Goal: Browse casually

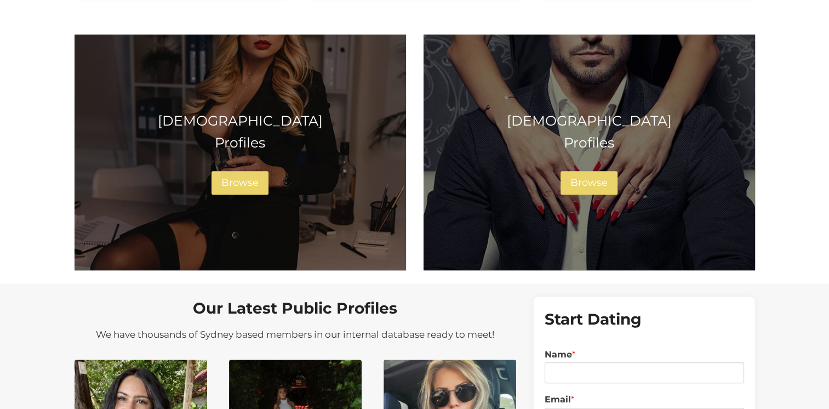
scroll to position [712, 0]
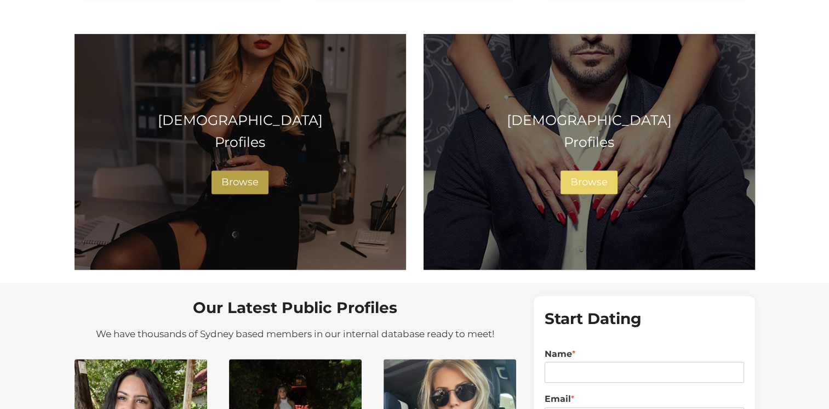
click at [232, 183] on span "Browse" at bounding box center [239, 182] width 37 height 12
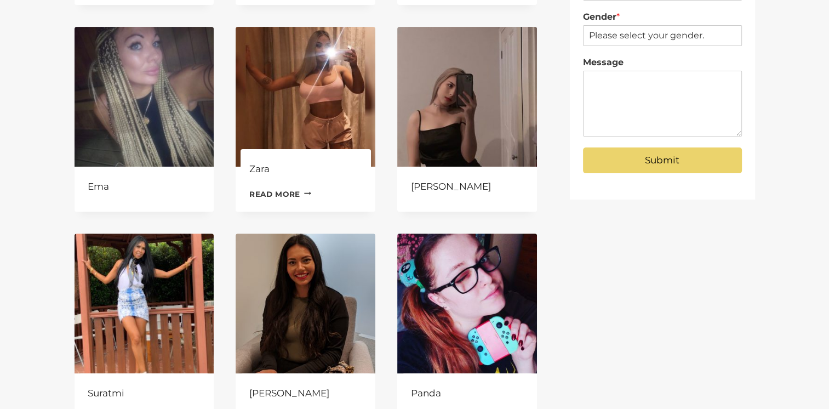
scroll to position [438, 0]
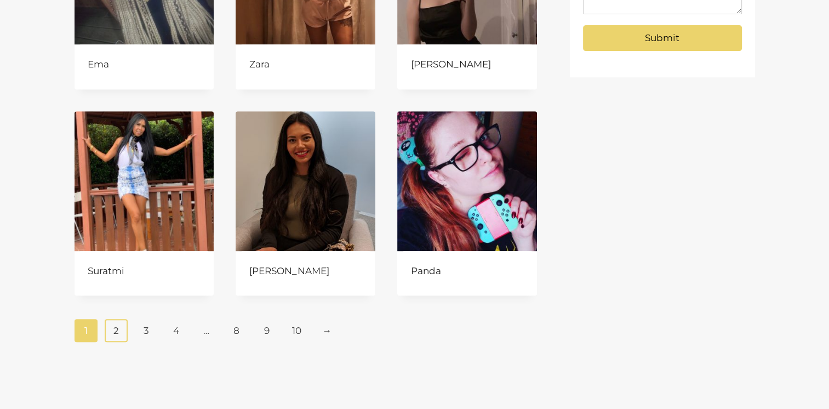
click at [112, 328] on link "2" at bounding box center [117, 330] width 24 height 23
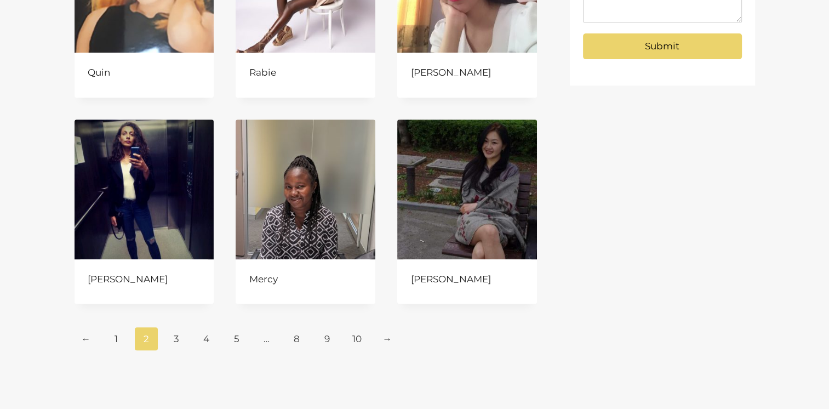
scroll to position [438, 0]
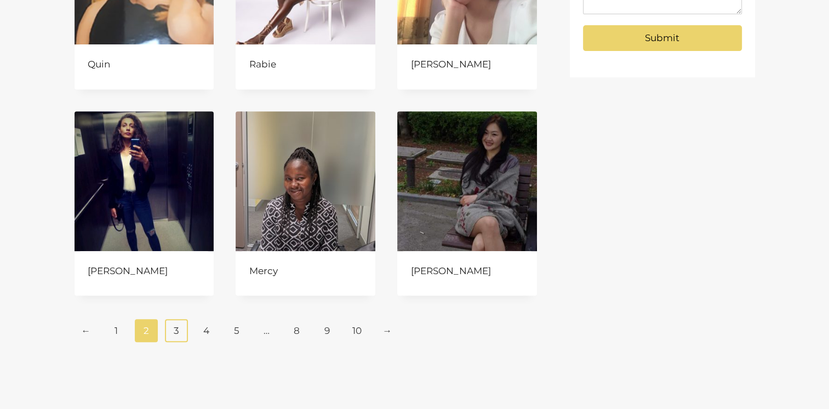
click at [174, 328] on link "3" at bounding box center [177, 330] width 24 height 23
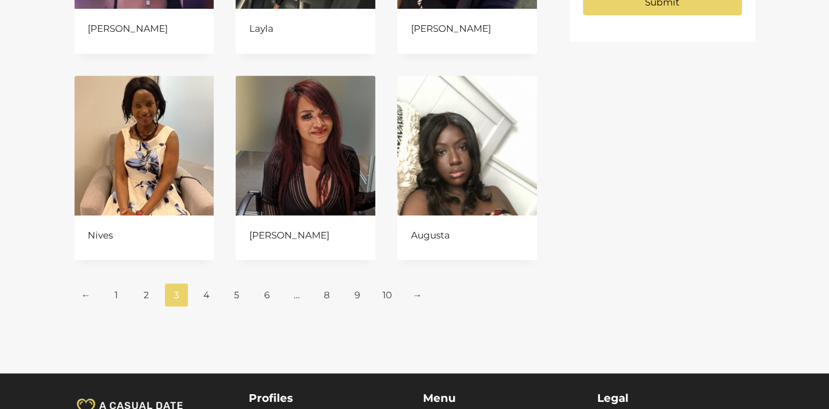
scroll to position [493, 0]
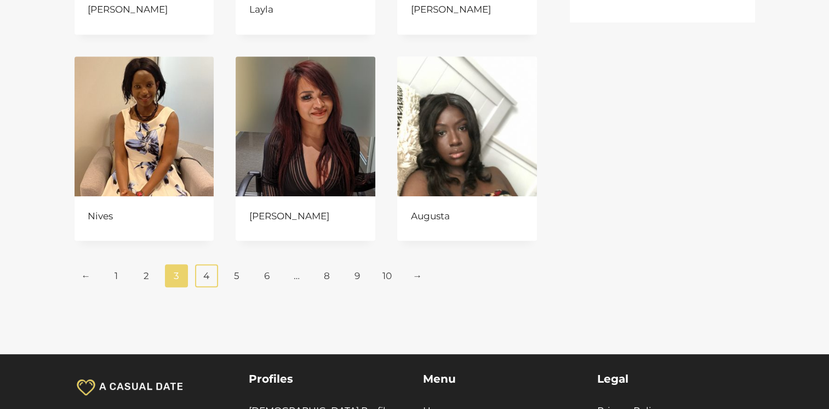
click at [210, 279] on link "4" at bounding box center [207, 275] width 24 height 23
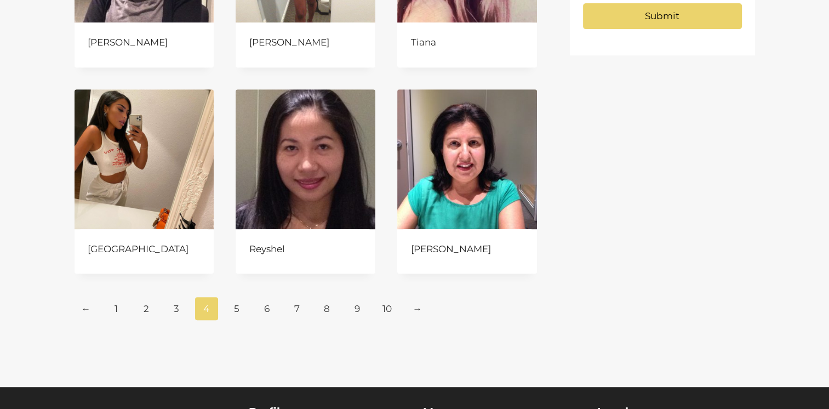
scroll to position [493, 0]
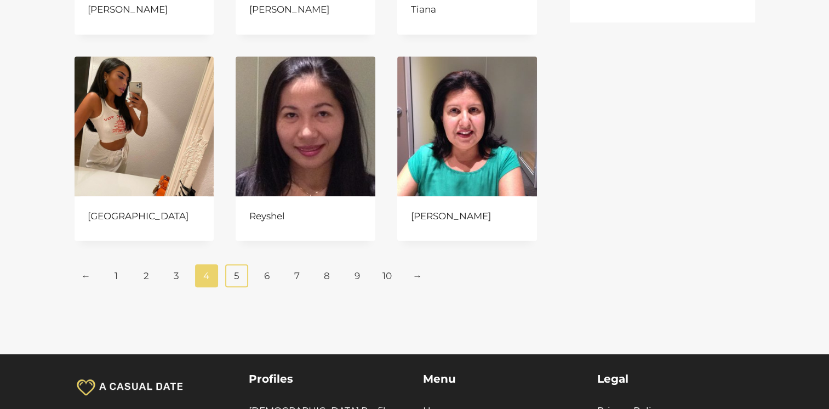
click at [232, 276] on link "5" at bounding box center [237, 275] width 24 height 23
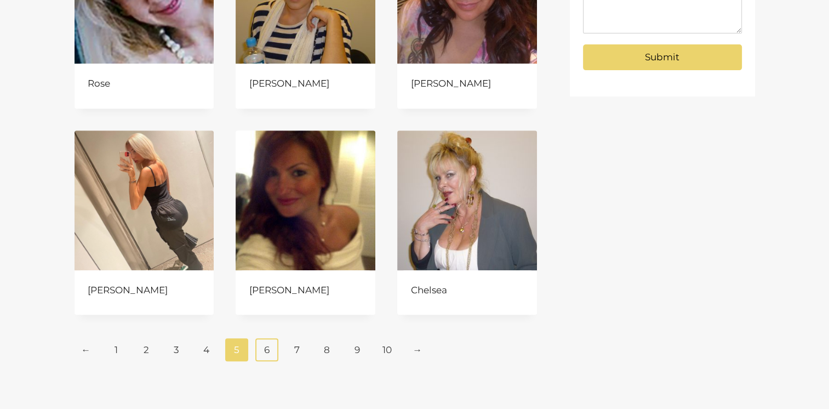
scroll to position [438, 0]
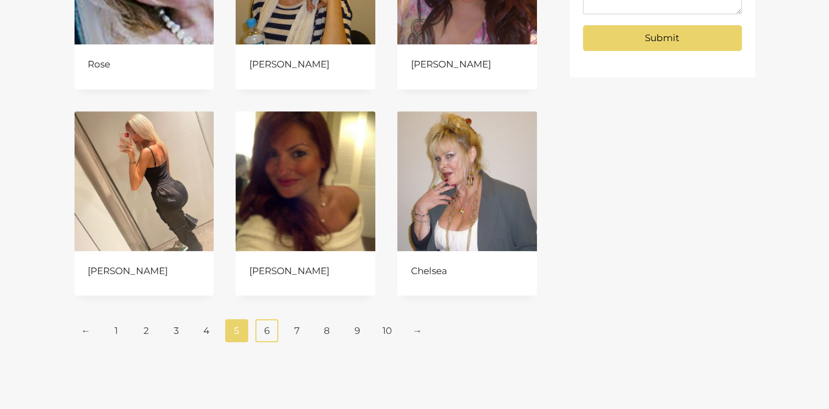
click at [270, 326] on link "6" at bounding box center [267, 330] width 24 height 23
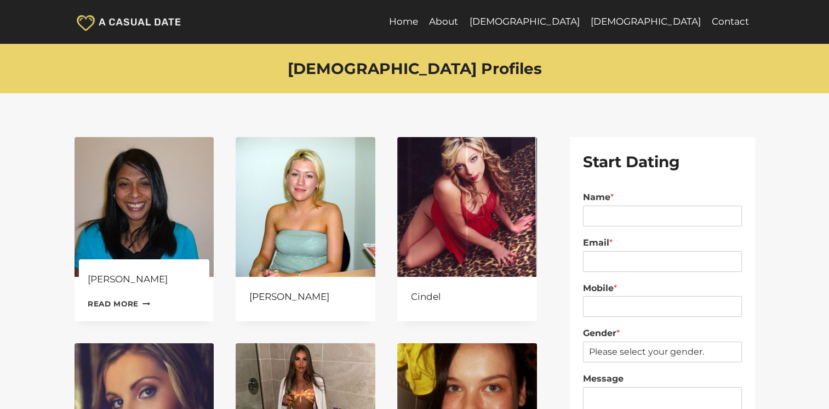
click at [142, 150] on img at bounding box center [145, 207] width 140 height 140
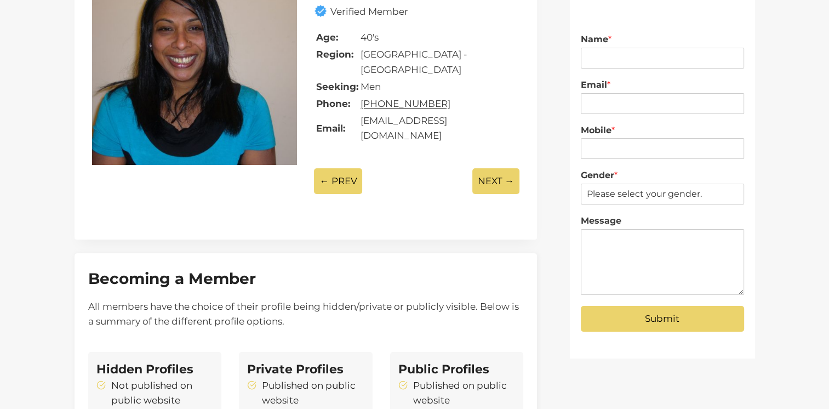
scroll to position [55, 0]
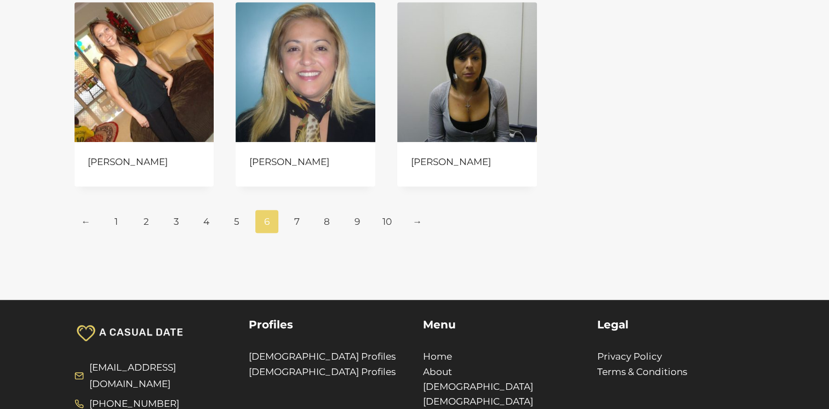
scroll to position [548, 0]
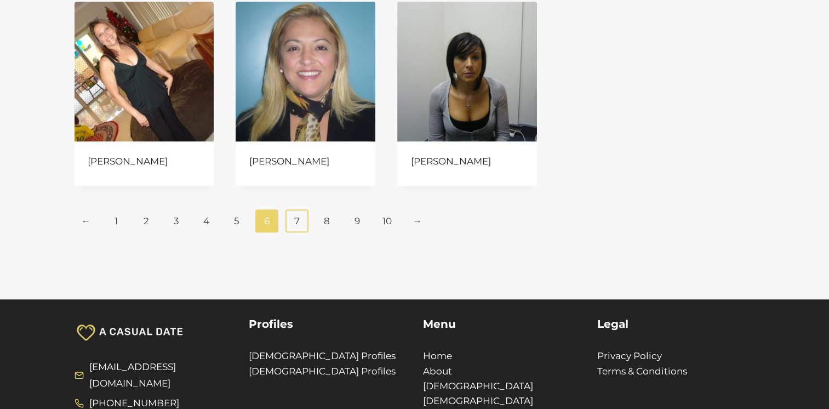
click at [293, 224] on link "7" at bounding box center [298, 220] width 24 height 23
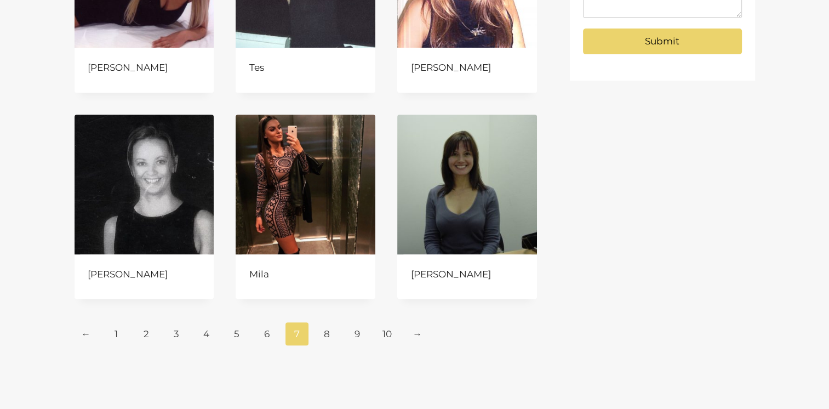
scroll to position [438, 0]
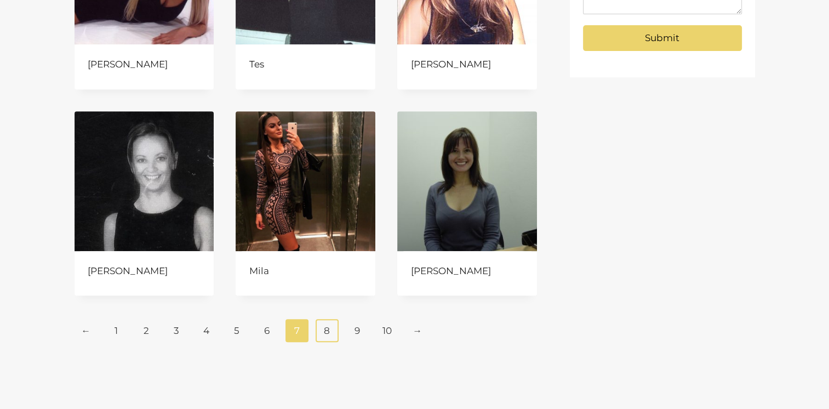
click at [330, 333] on link "8" at bounding box center [328, 330] width 24 height 23
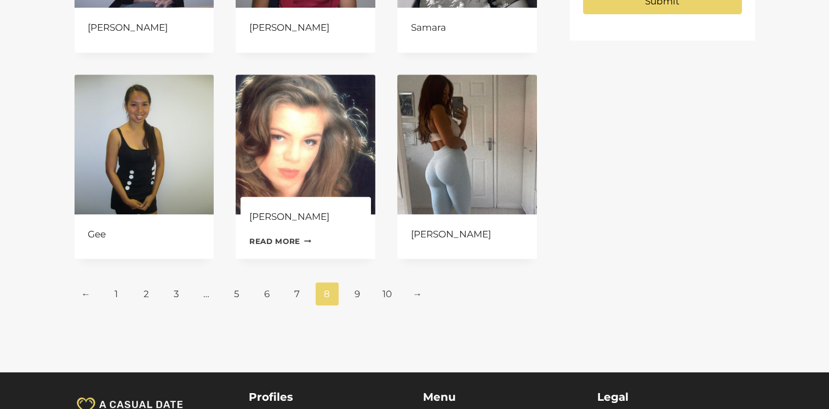
scroll to position [493, 0]
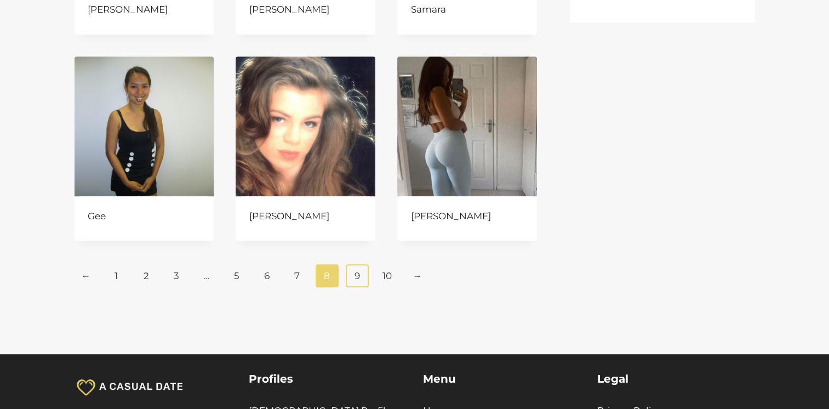
click at [355, 279] on link "9" at bounding box center [358, 275] width 24 height 23
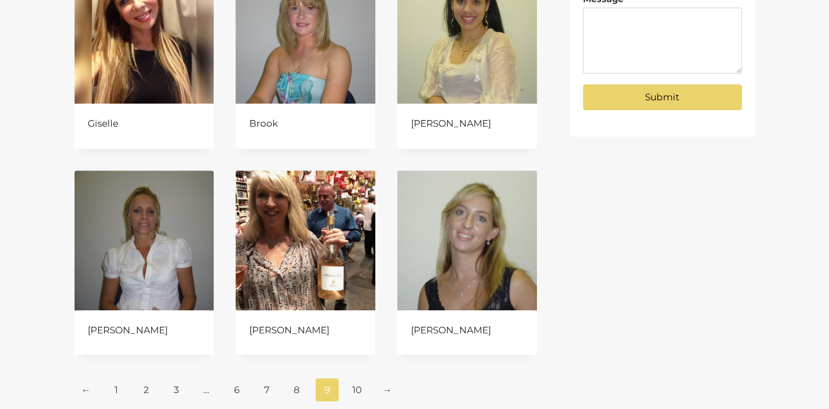
scroll to position [384, 0]
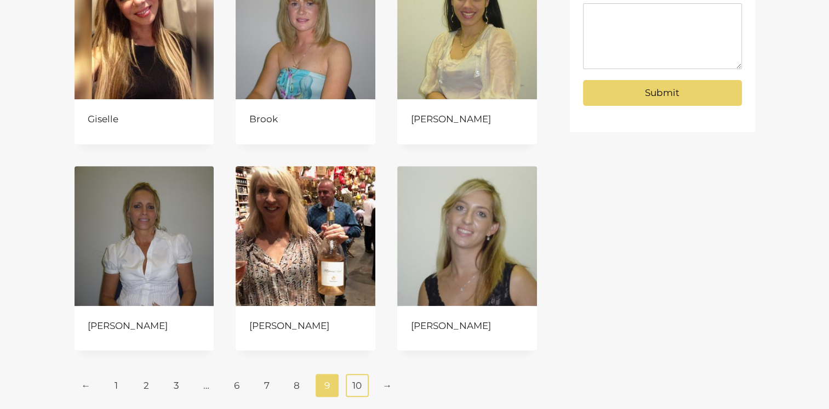
click at [359, 385] on link "10" at bounding box center [358, 385] width 24 height 23
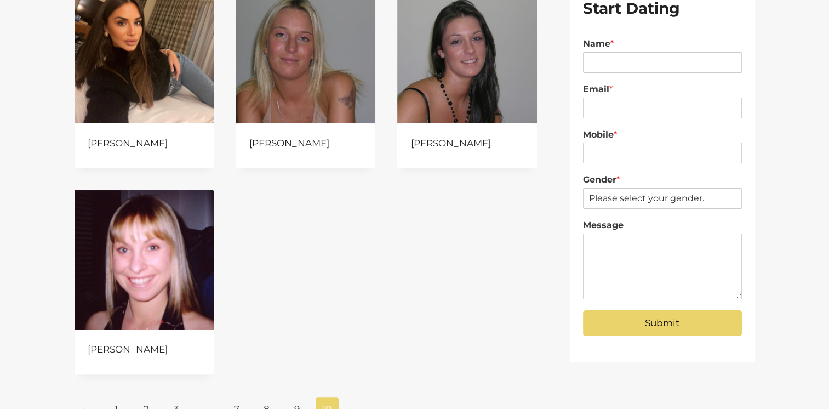
scroll to position [55, 0]
